Goal: Navigation & Orientation: Find specific page/section

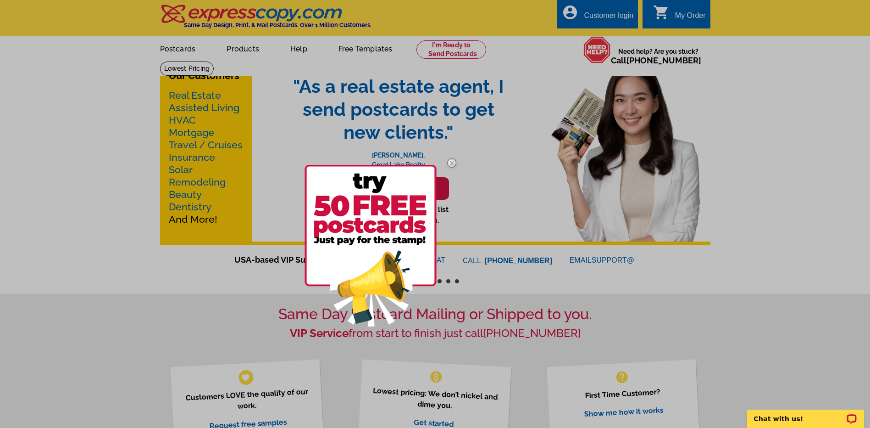
click at [458, 160] on img at bounding box center [452, 163] width 27 height 27
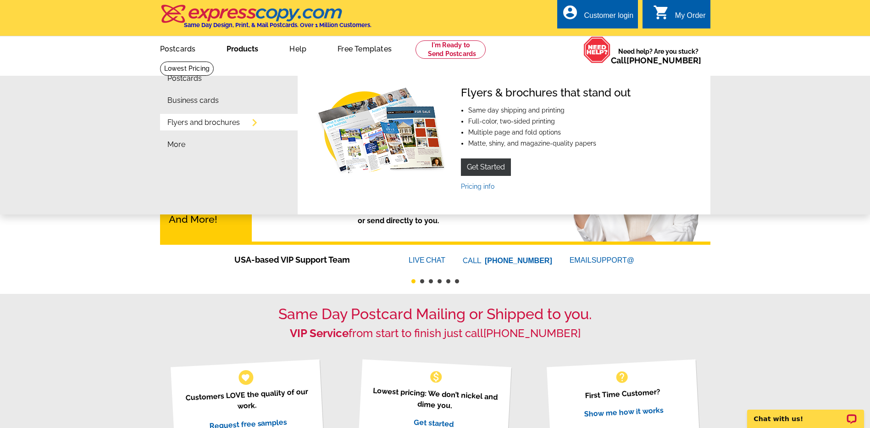
click at [227, 154] on li "More" at bounding box center [232, 147] width 130 height 22
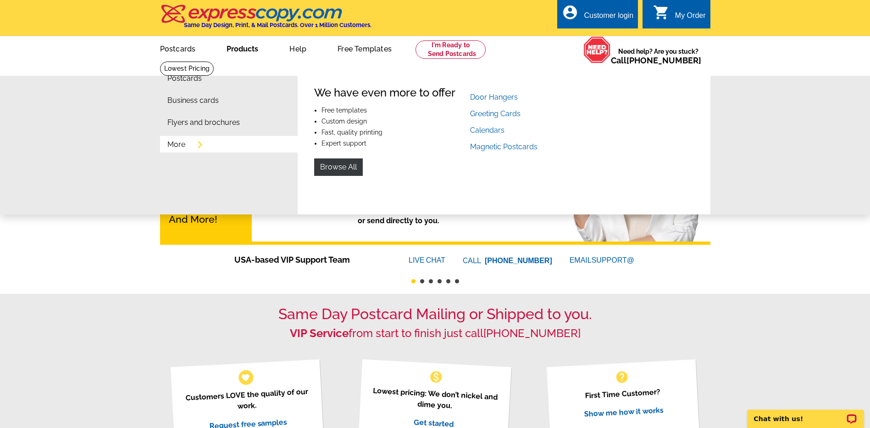
click at [174, 146] on link "More" at bounding box center [176, 144] width 18 height 7
